Goal: Information Seeking & Learning: Learn about a topic

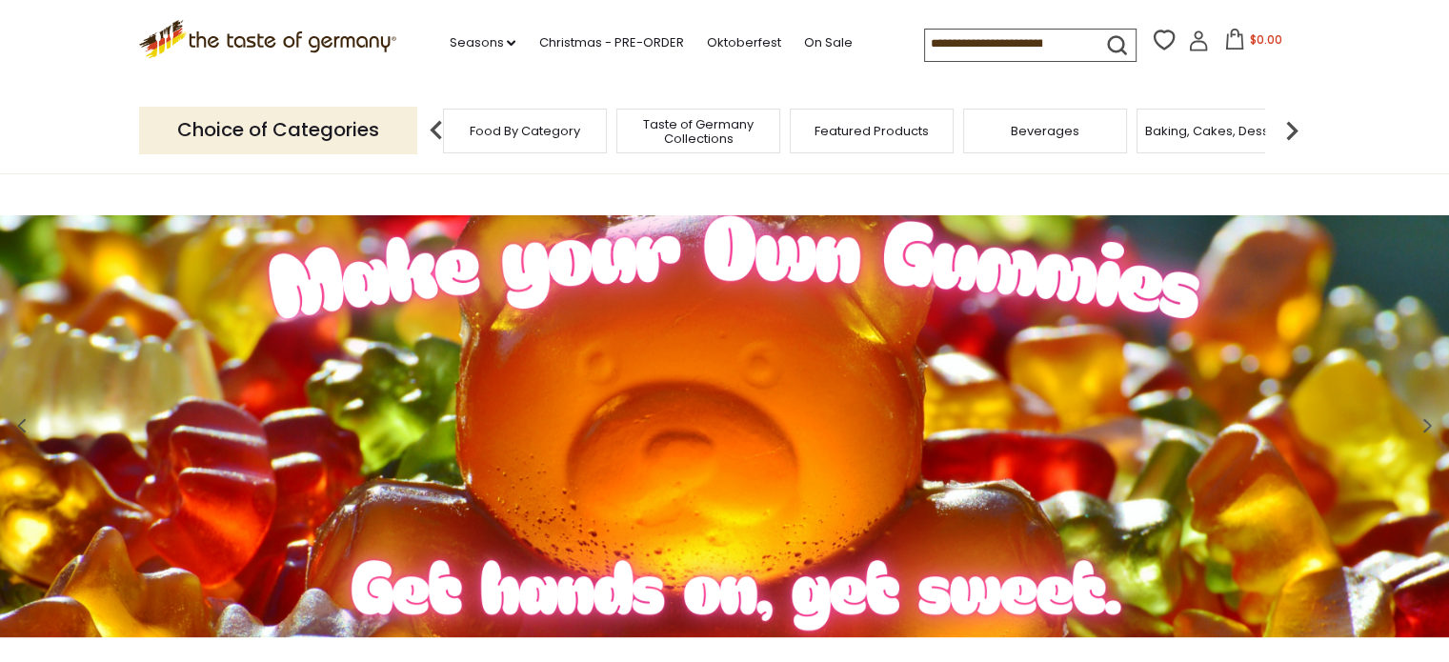
click at [728, 131] on span "Taste of Germany Collections" at bounding box center [698, 131] width 152 height 29
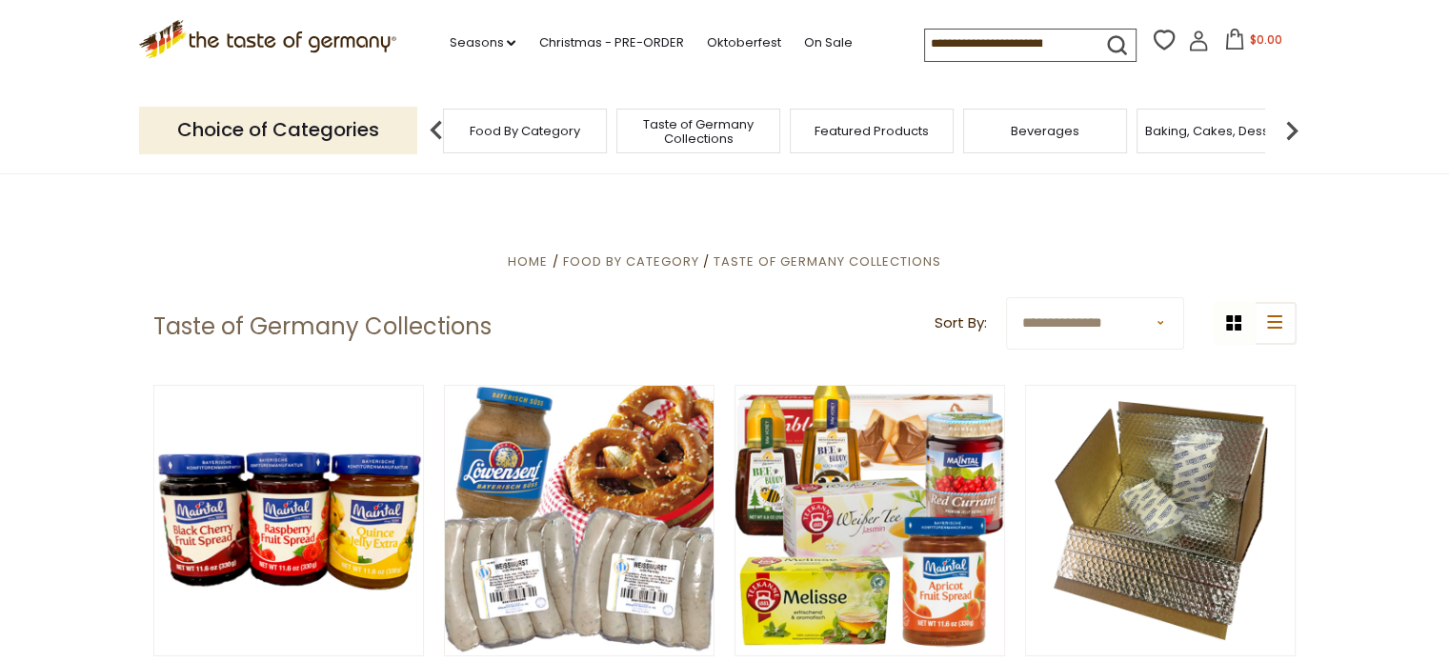
click at [497, 135] on span "Food By Category" at bounding box center [525, 131] width 111 height 14
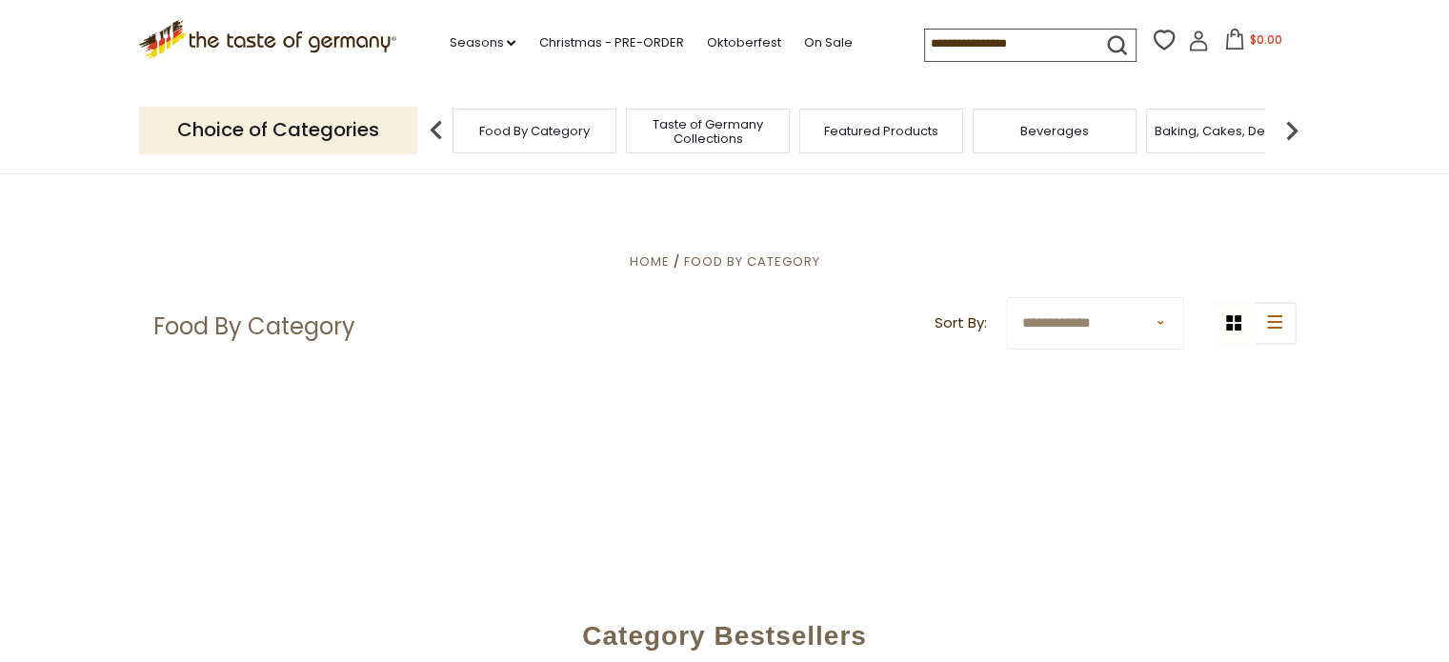
click at [340, 138] on p "Choice of Categories" at bounding box center [278, 130] width 278 height 47
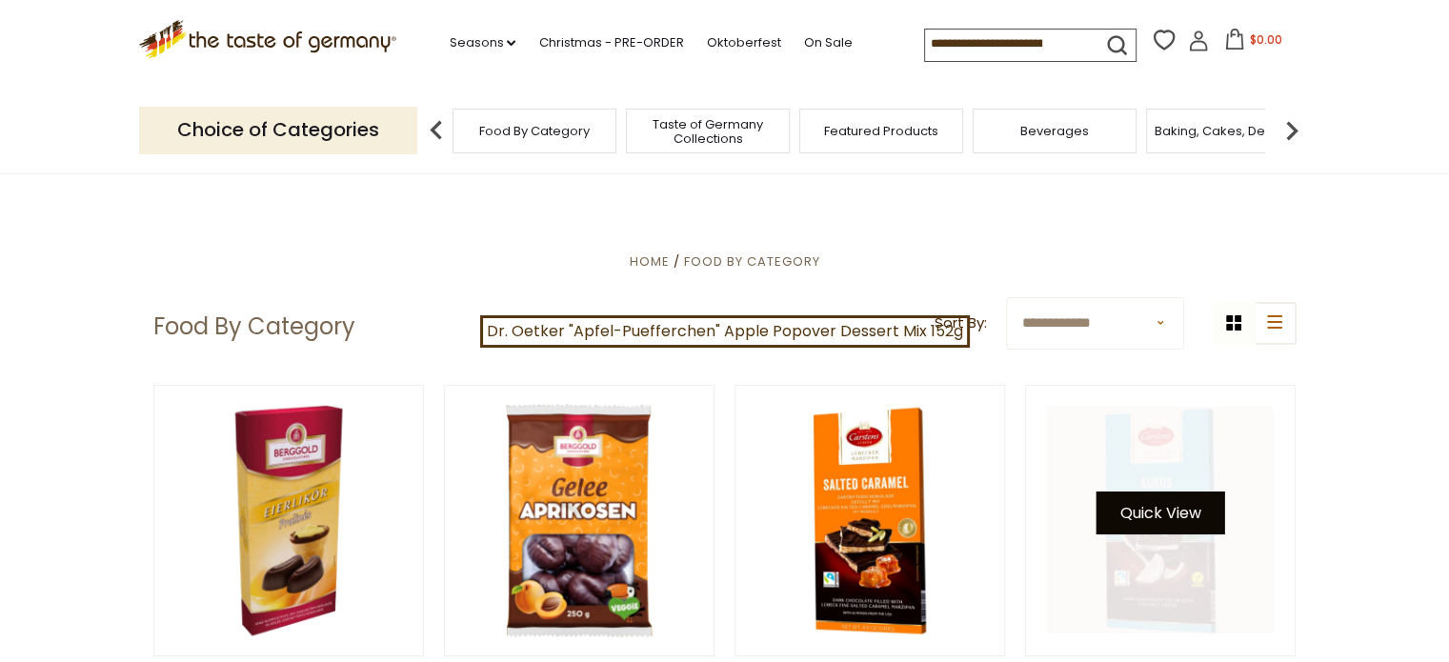
click at [1166, 513] on button "Quick View" at bounding box center [1160, 513] width 129 height 43
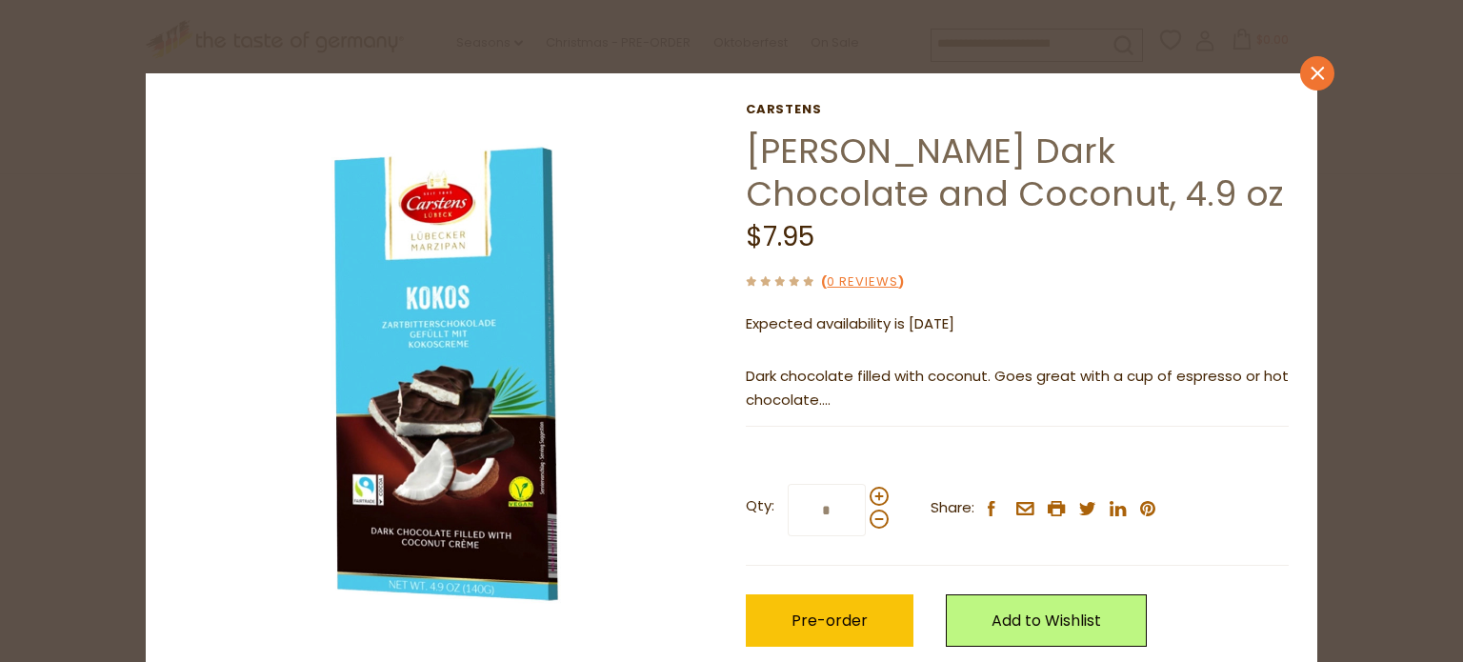
click at [1313, 74] on icon at bounding box center [1317, 73] width 13 height 13
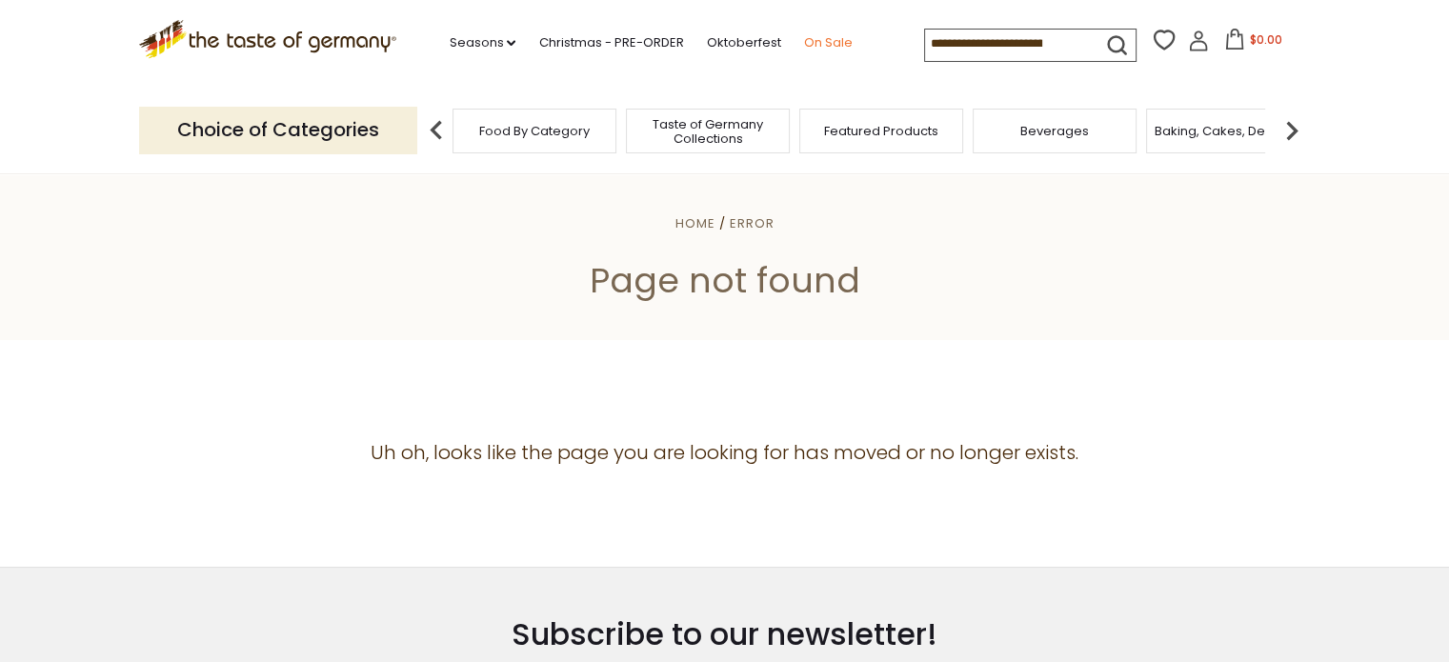
click at [825, 37] on link "On Sale" at bounding box center [827, 42] width 49 height 21
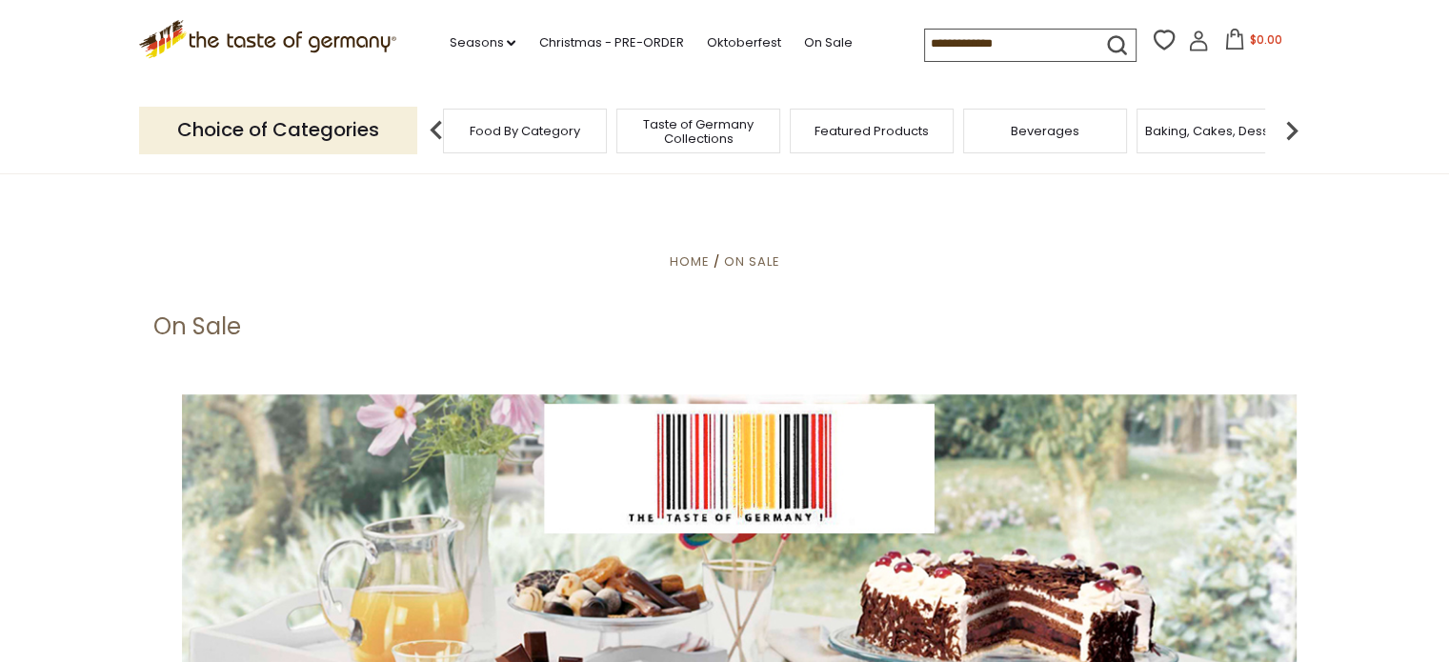
click at [495, 127] on span "Food By Category" at bounding box center [525, 131] width 111 height 14
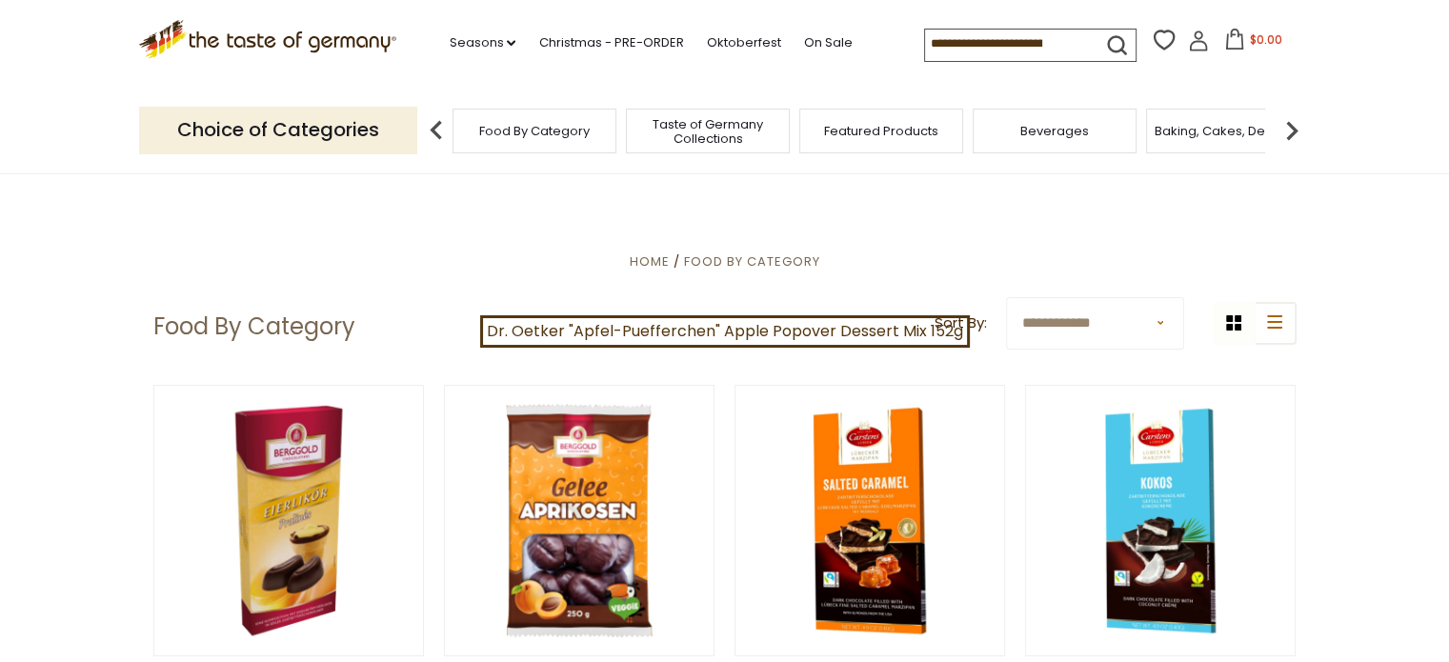
click at [277, 131] on p "Choice of Categories" at bounding box center [278, 130] width 278 height 47
click at [719, 262] on span "Food By Category" at bounding box center [752, 261] width 136 height 18
click at [230, 142] on p "Choice of Categories" at bounding box center [278, 130] width 278 height 47
click at [275, 131] on p "Choice of Categories" at bounding box center [278, 130] width 278 height 47
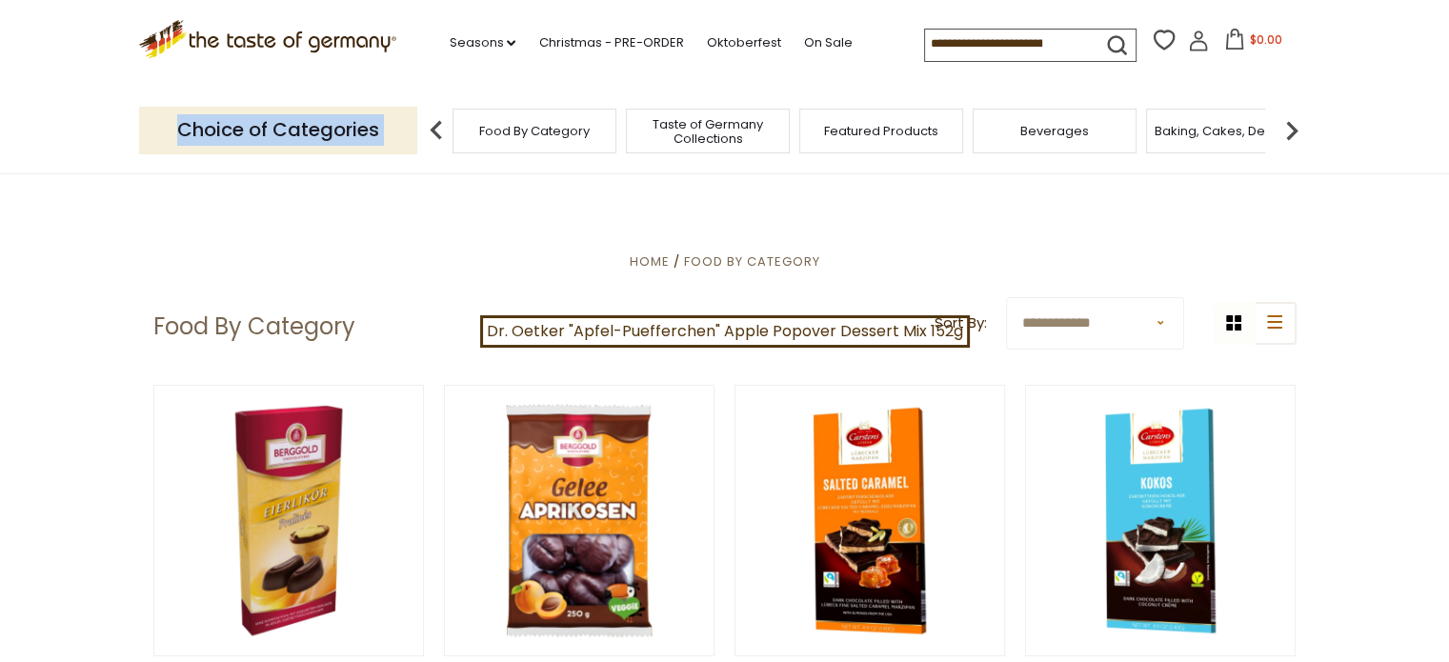
click at [275, 131] on p "Choice of Categories" at bounding box center [278, 130] width 278 height 47
click at [1288, 123] on img at bounding box center [1292, 130] width 38 height 38
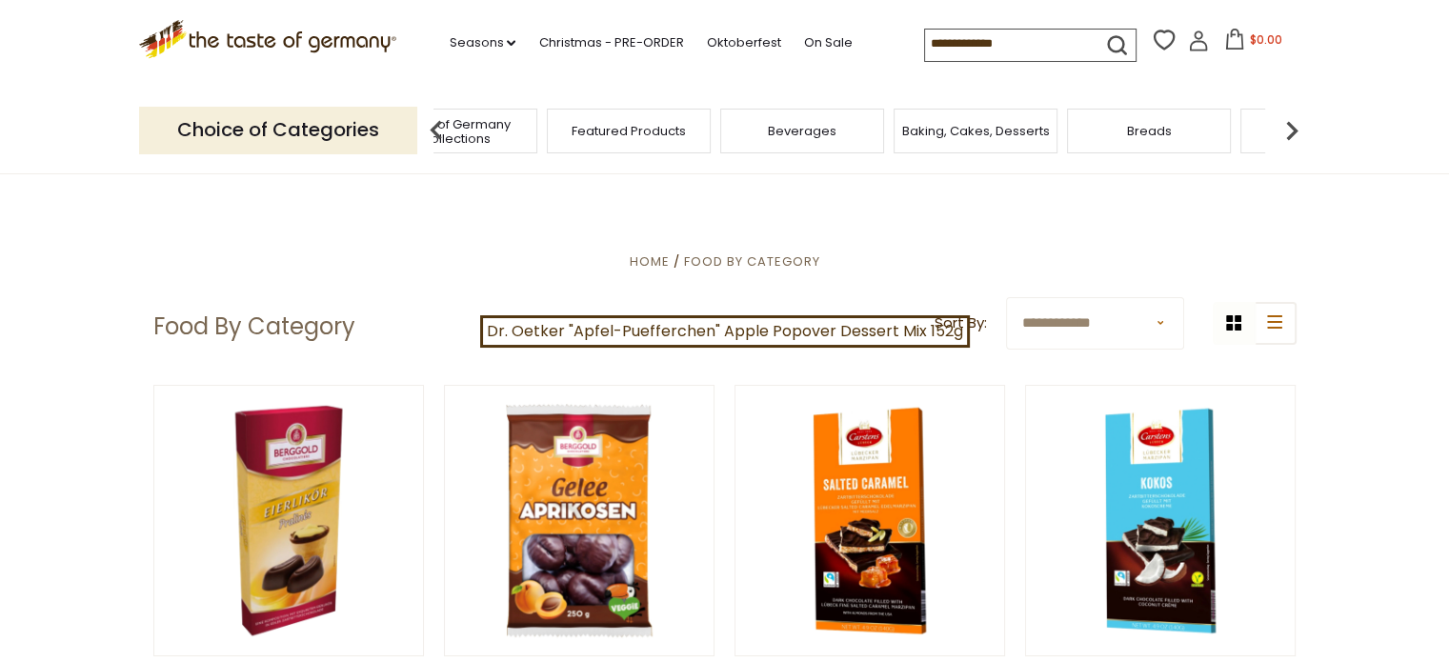
click at [1020, 140] on div "Baking, Cakes, Desserts" at bounding box center [976, 131] width 164 height 45
click at [982, 127] on span "Baking, Cakes, Desserts" at bounding box center [976, 131] width 148 height 14
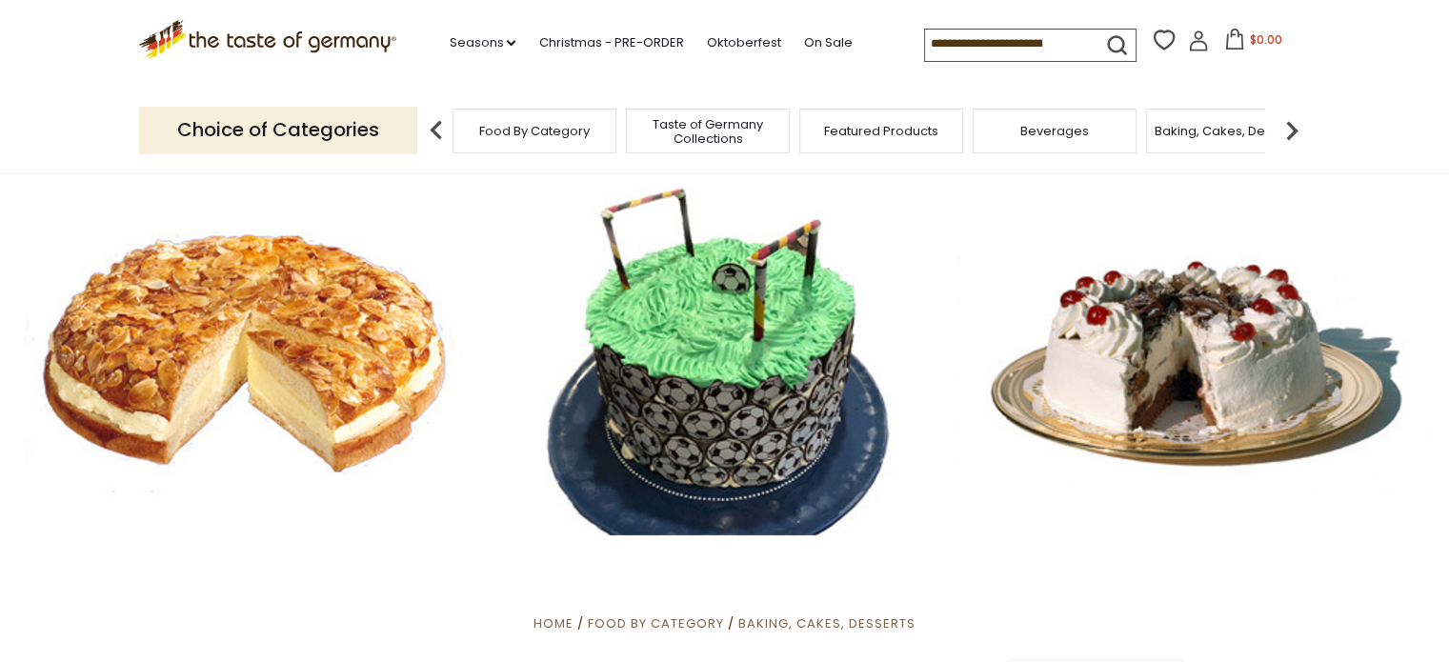
click at [987, 44] on input at bounding box center [1005, 43] width 161 height 27
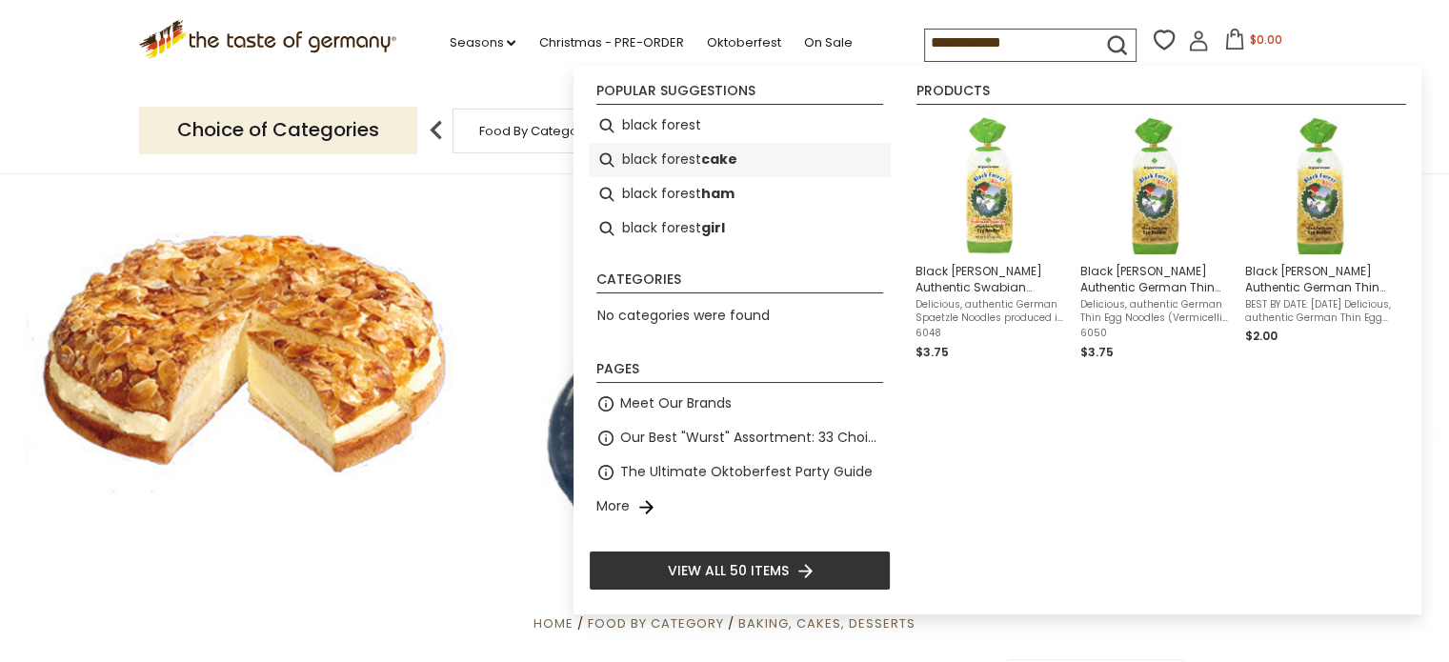
click at [669, 157] on li "black forest cake" at bounding box center [740, 160] width 302 height 34
type input "**********"
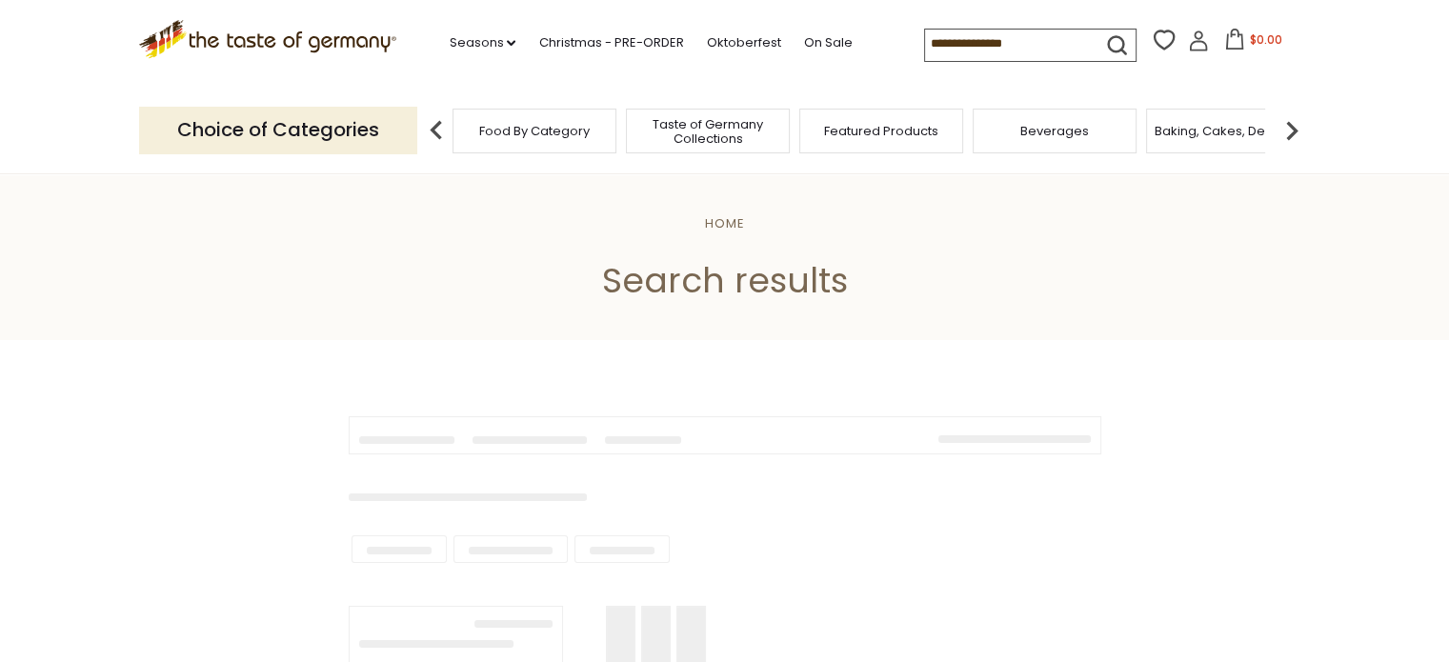
type input "**********"
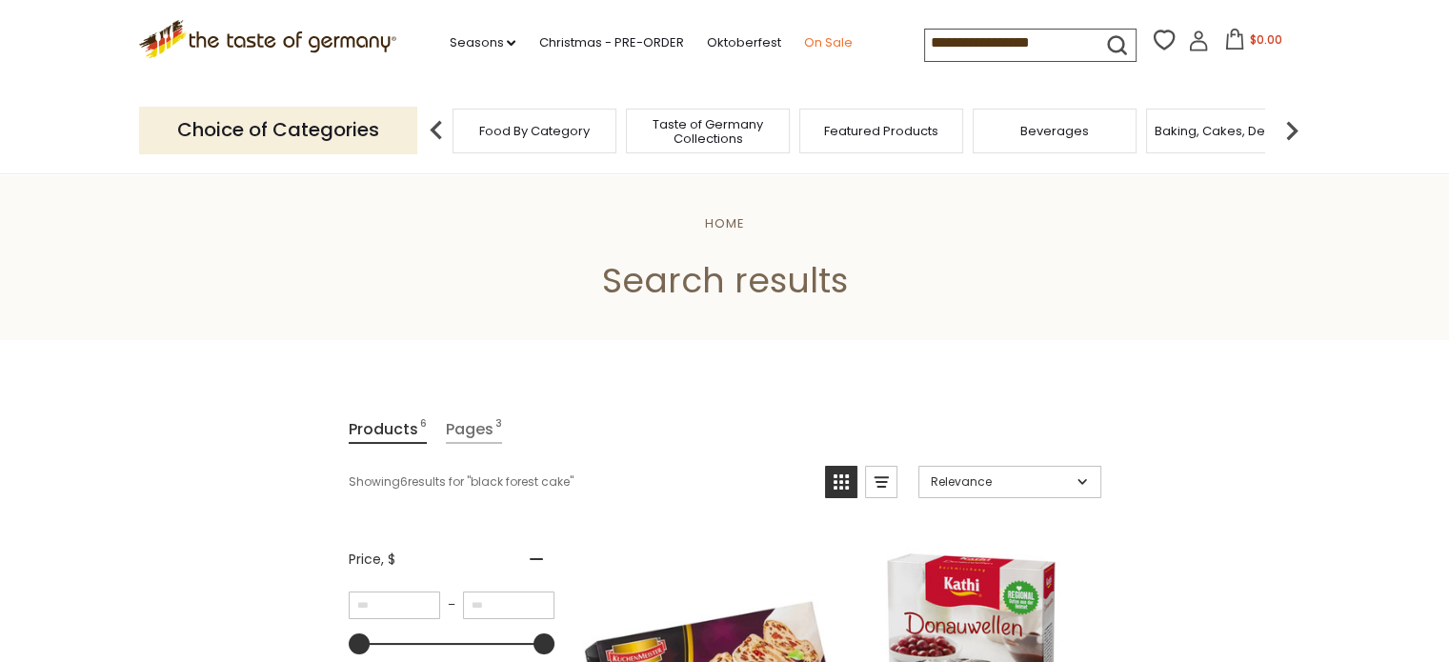
click at [812, 38] on link "On Sale" at bounding box center [827, 42] width 49 height 21
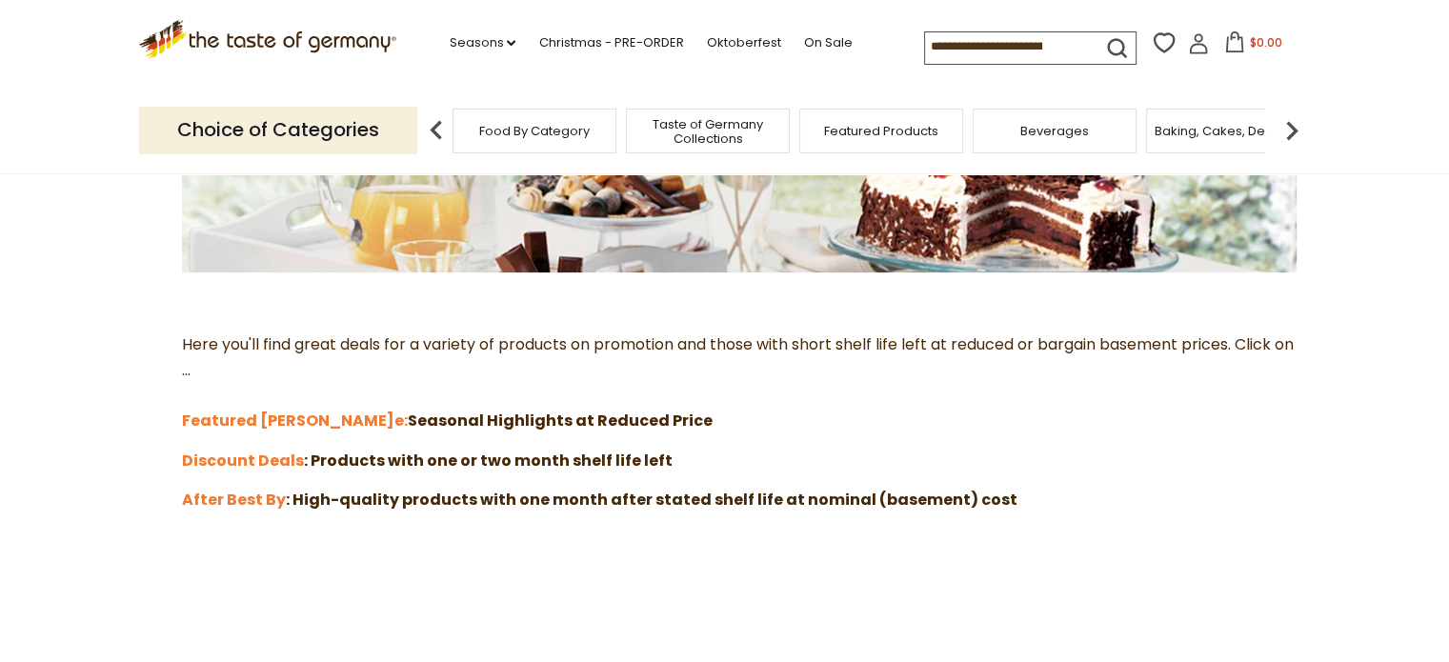
scroll to position [395, 0]
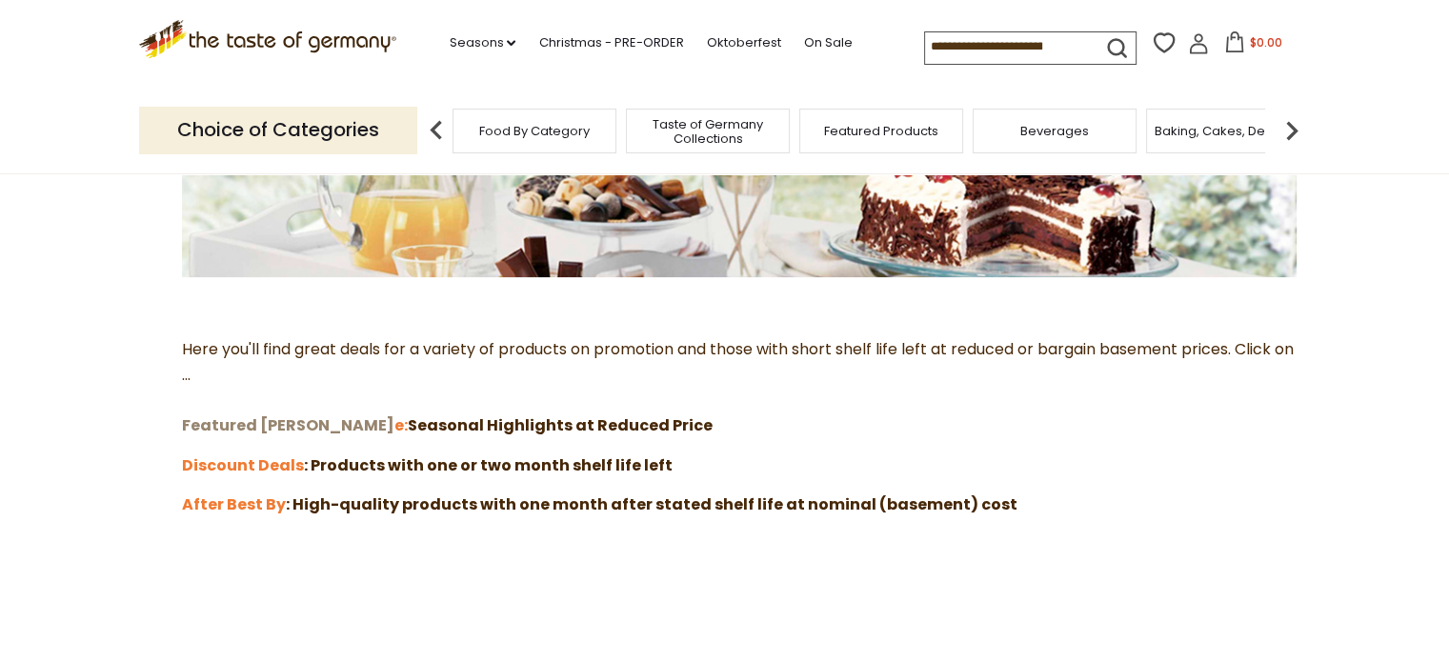
click at [259, 424] on strong "Featured Sal" at bounding box center [288, 425] width 212 height 22
click at [223, 466] on strong "Discount Deals" at bounding box center [243, 465] width 122 height 22
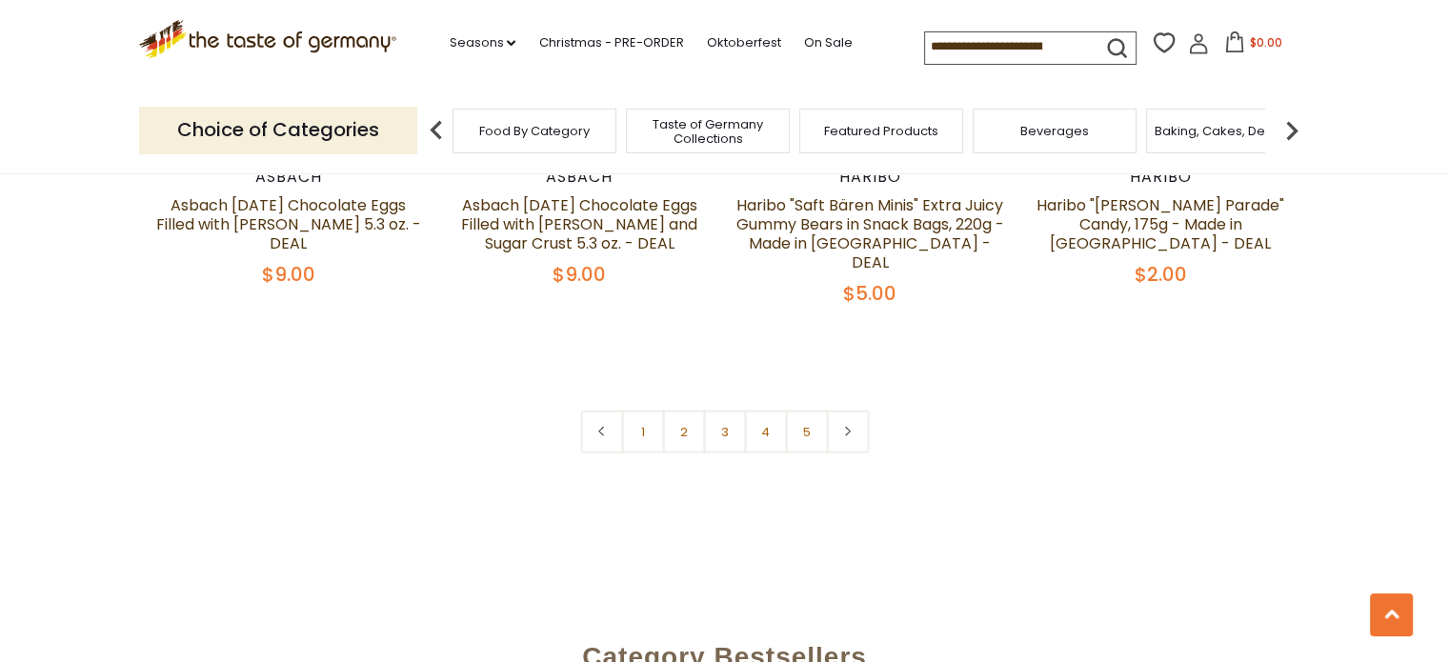
scroll to position [4370, 0]
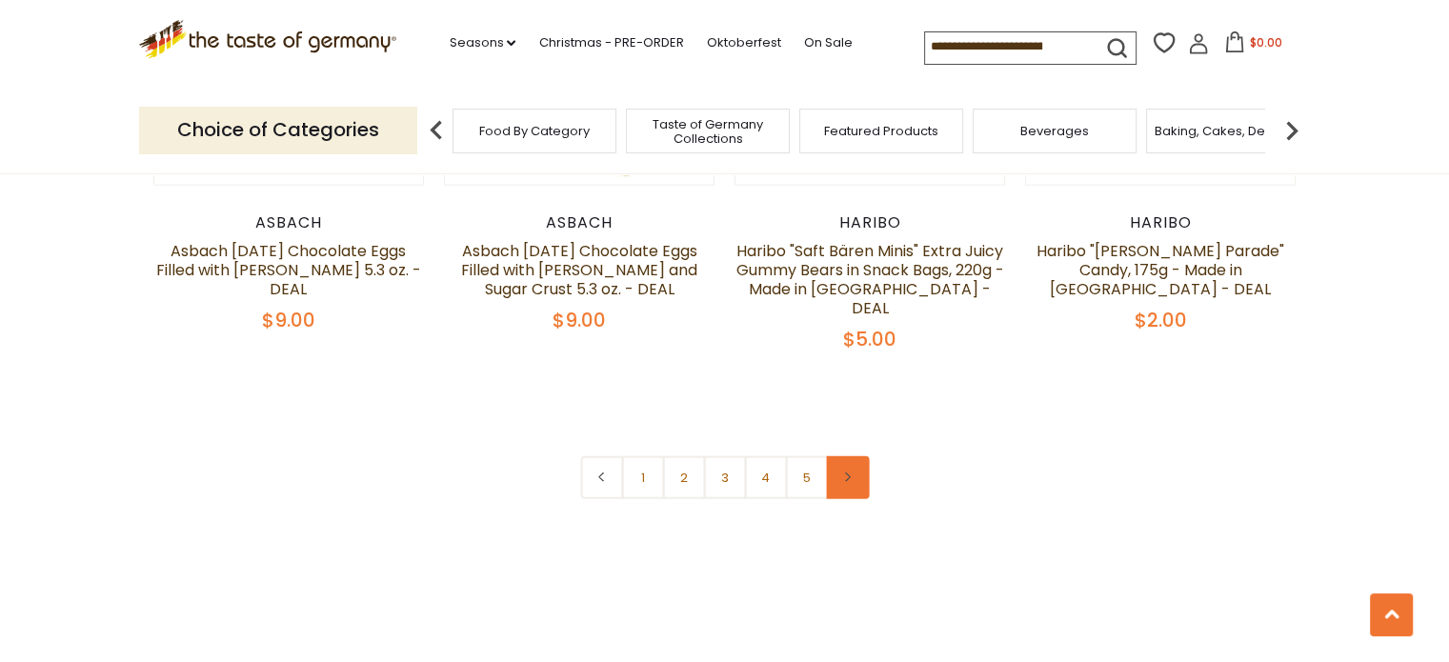
click at [850, 473] on icon at bounding box center [847, 478] width 11 height 10
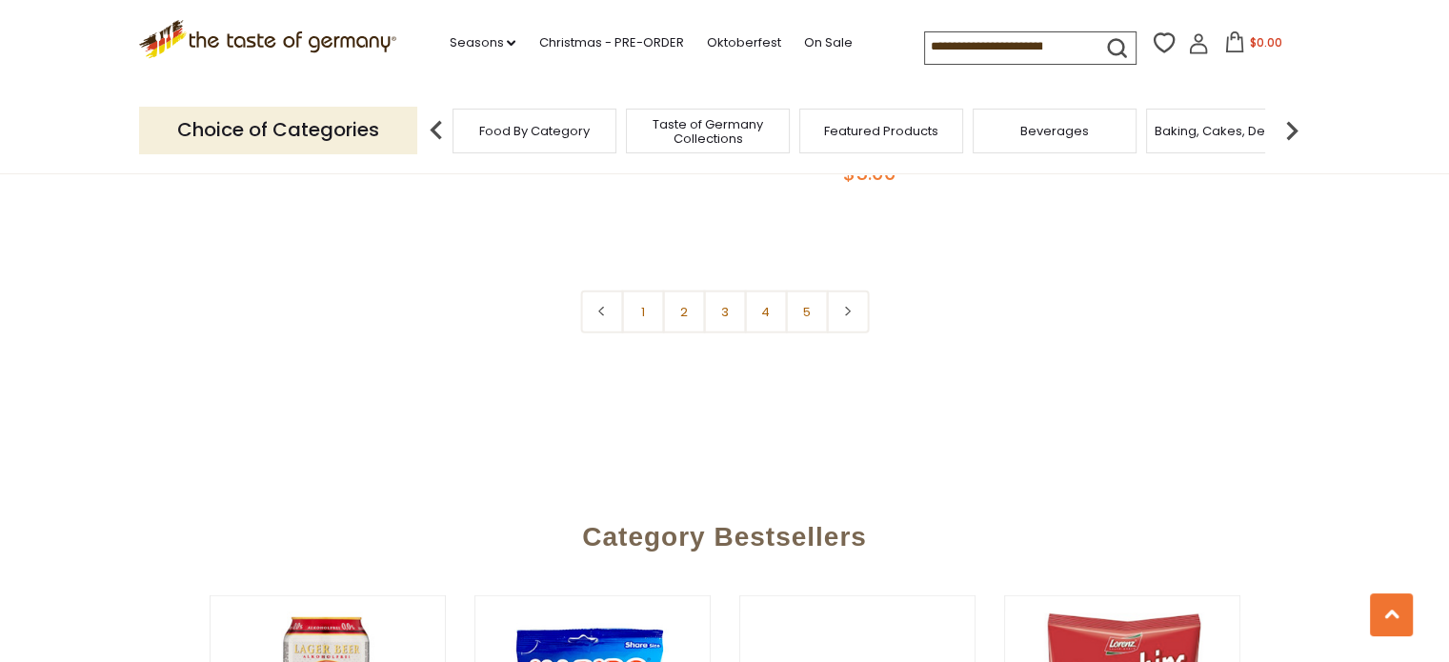
scroll to position [4528, 0]
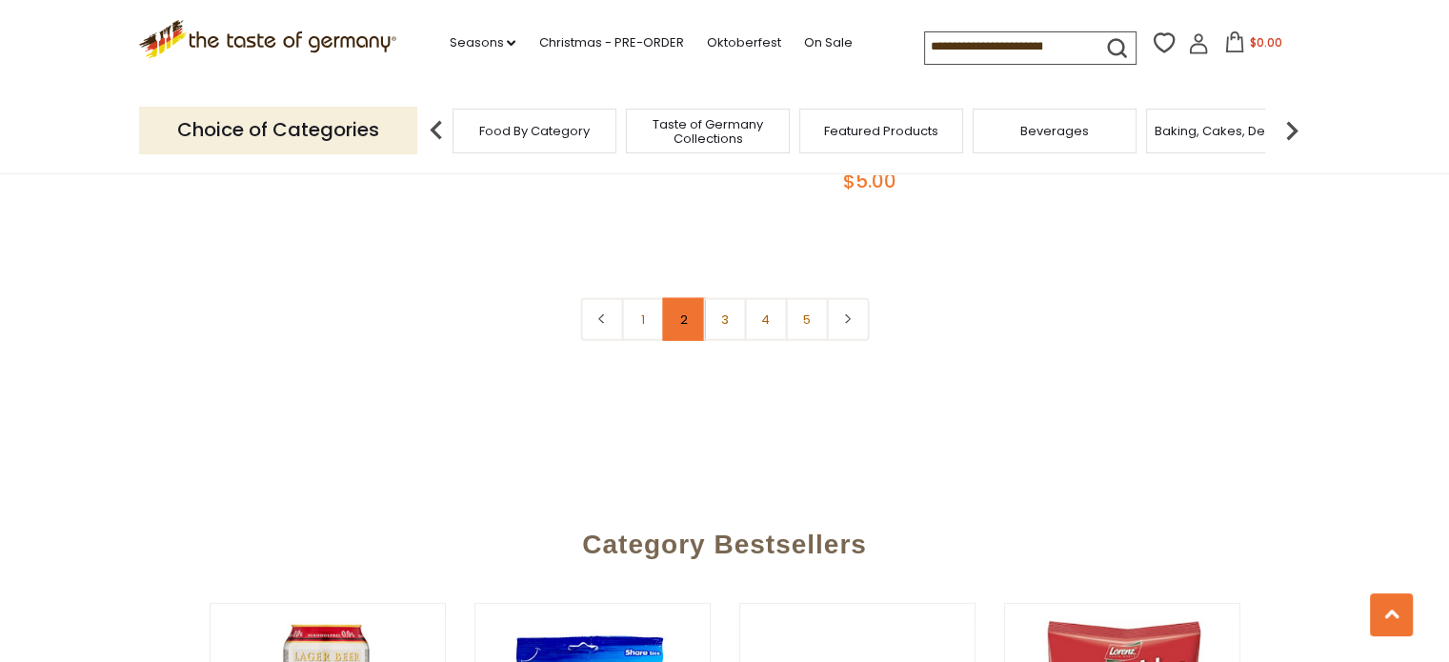
click at [683, 298] on link "2" at bounding box center [683, 319] width 43 height 43
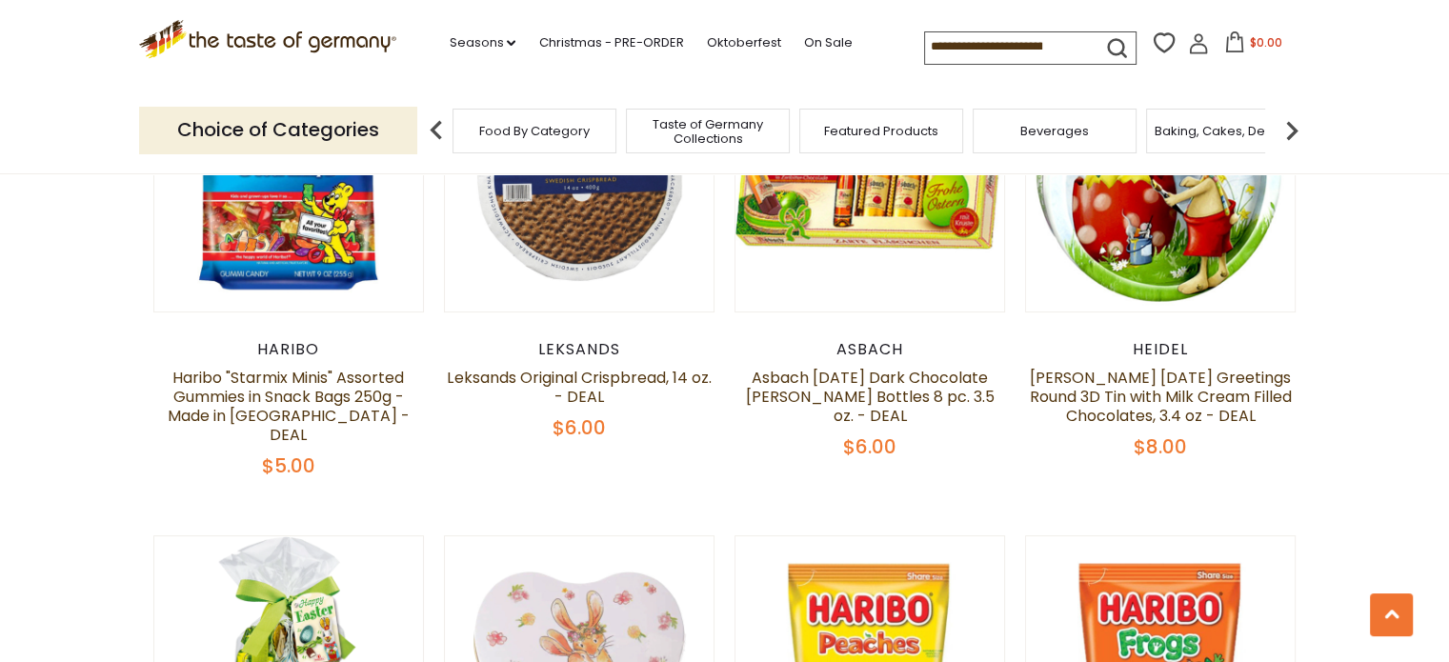
scroll to position [0, 0]
